Goal: Task Accomplishment & Management: Use online tool/utility

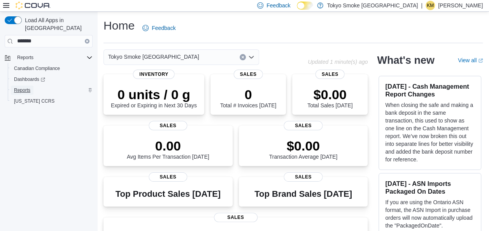
click at [26, 87] on span "Reports" at bounding box center [22, 90] width 16 height 6
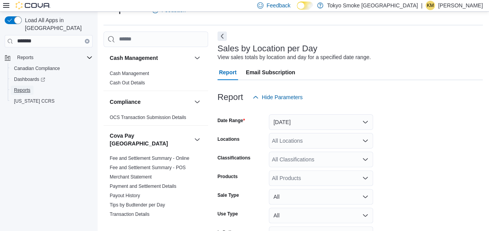
scroll to position [66, 0]
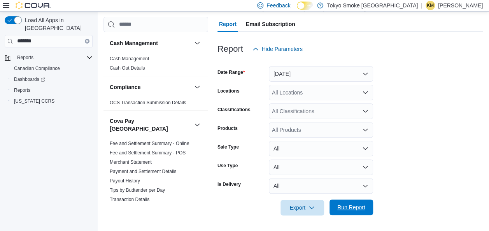
click at [357, 209] on span "Run Report" at bounding box center [351, 207] width 28 height 8
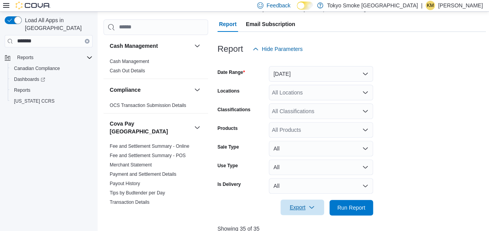
click at [293, 210] on span "Export" at bounding box center [302, 208] width 34 height 16
click at [299, 175] on span "Export to Csv" at bounding box center [303, 176] width 35 height 6
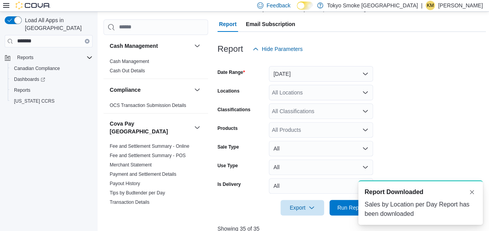
click at [473, 93] on form "Date Range [DATE] Locations All Locations Classifications All Classifications P…" at bounding box center [351, 136] width 268 height 159
click at [466, 8] on p "[PERSON_NAME]" at bounding box center [460, 5] width 45 height 9
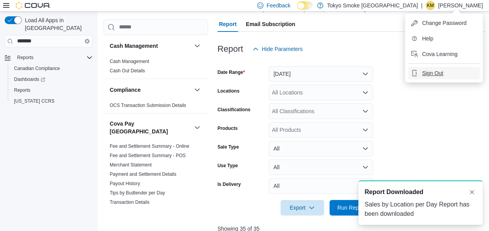
click at [423, 76] on span "Sign Out" at bounding box center [432, 73] width 21 height 8
